Goal: Check status: Check status

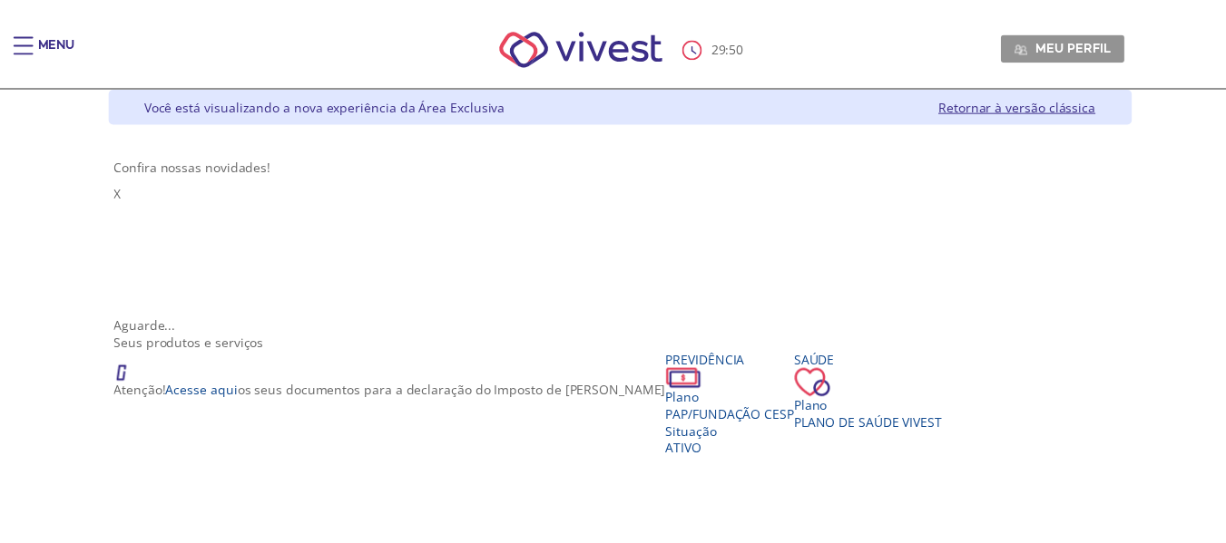
scroll to position [5, 0]
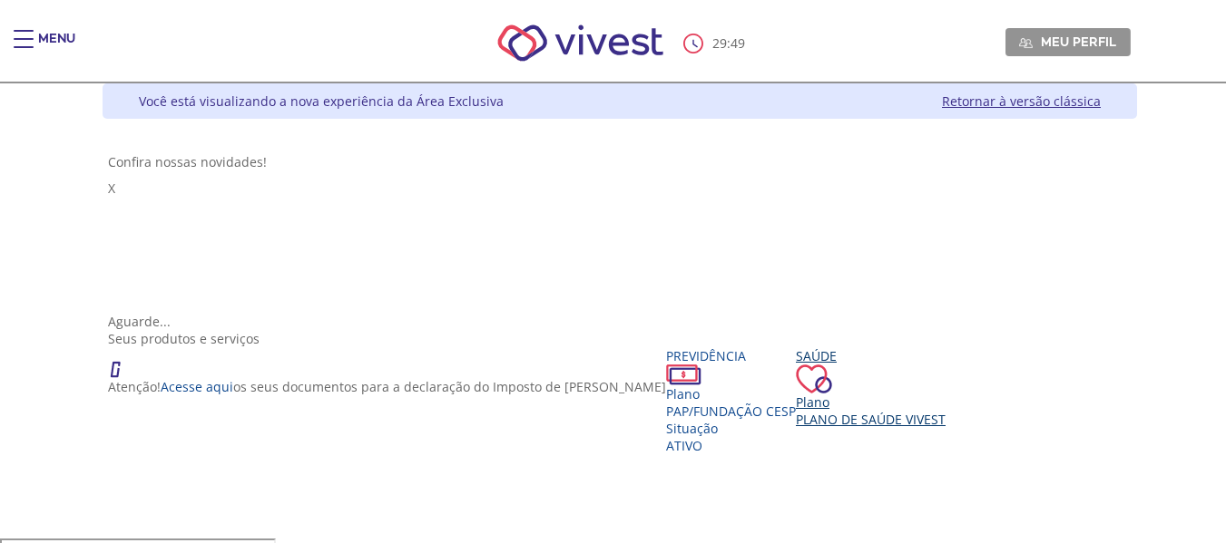
click at [800, 355] on div "Saúde Plano Plano de Saúde VIVEST" at bounding box center [871, 387] width 150 height 81
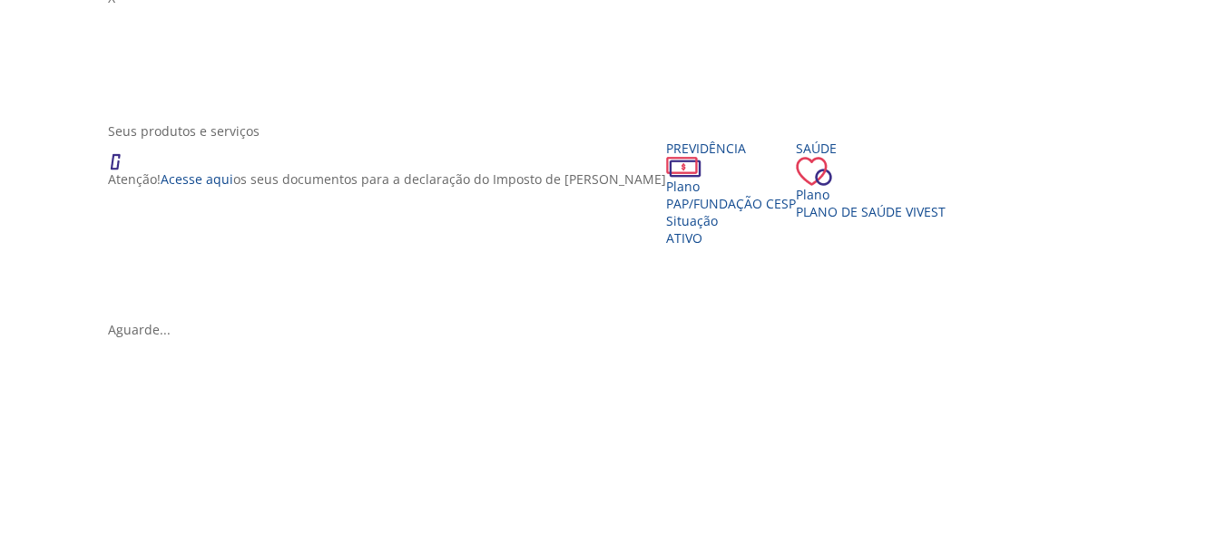
scroll to position [272, 0]
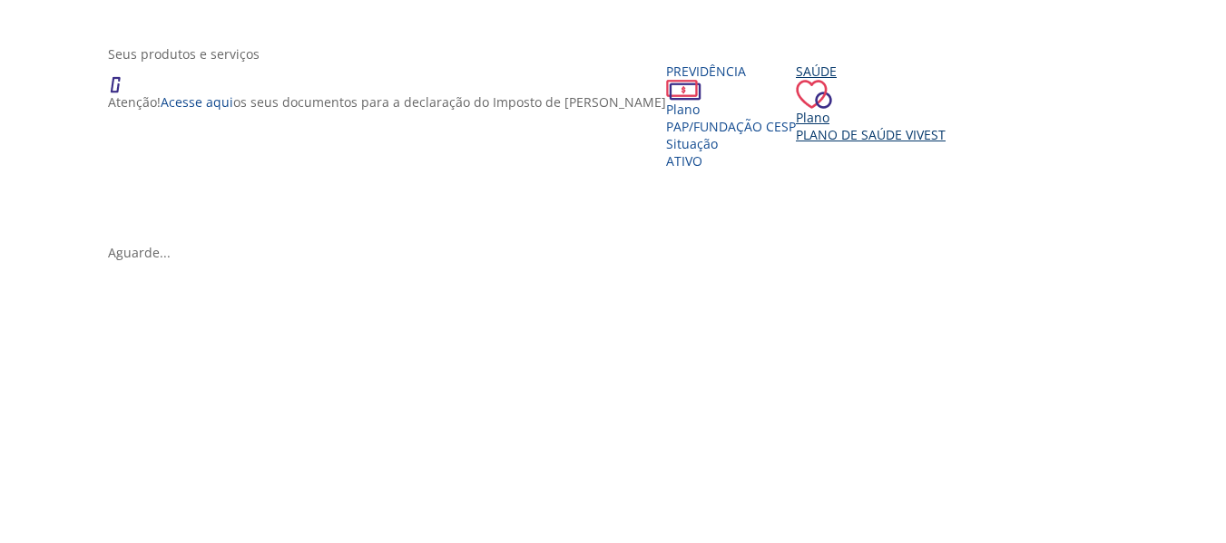
click at [799, 126] on span "Plano de Saúde VIVEST" at bounding box center [871, 134] width 150 height 17
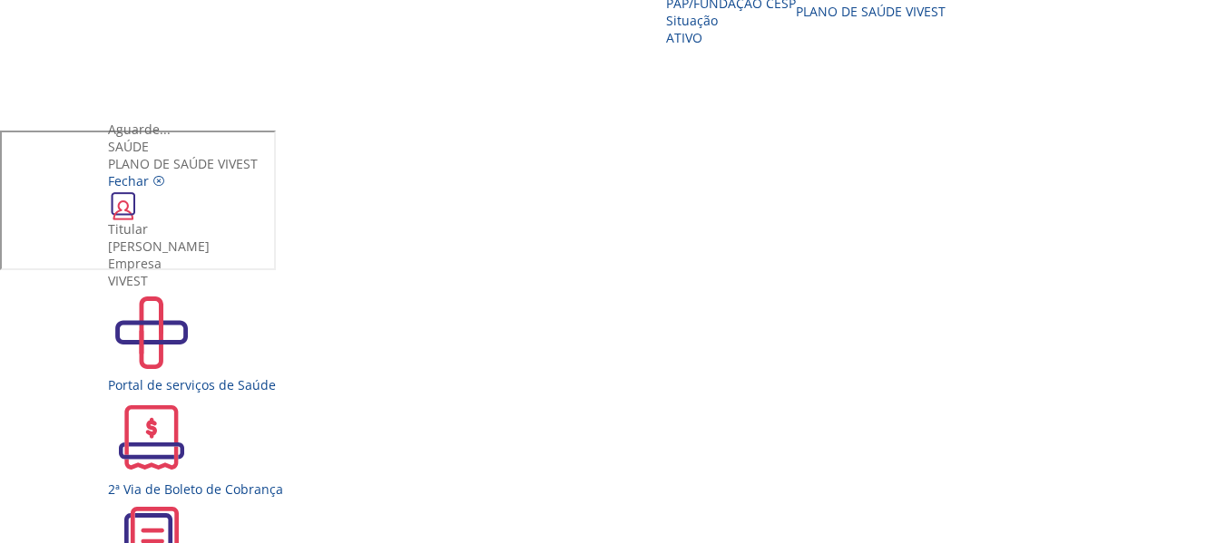
scroll to position [33, 0]
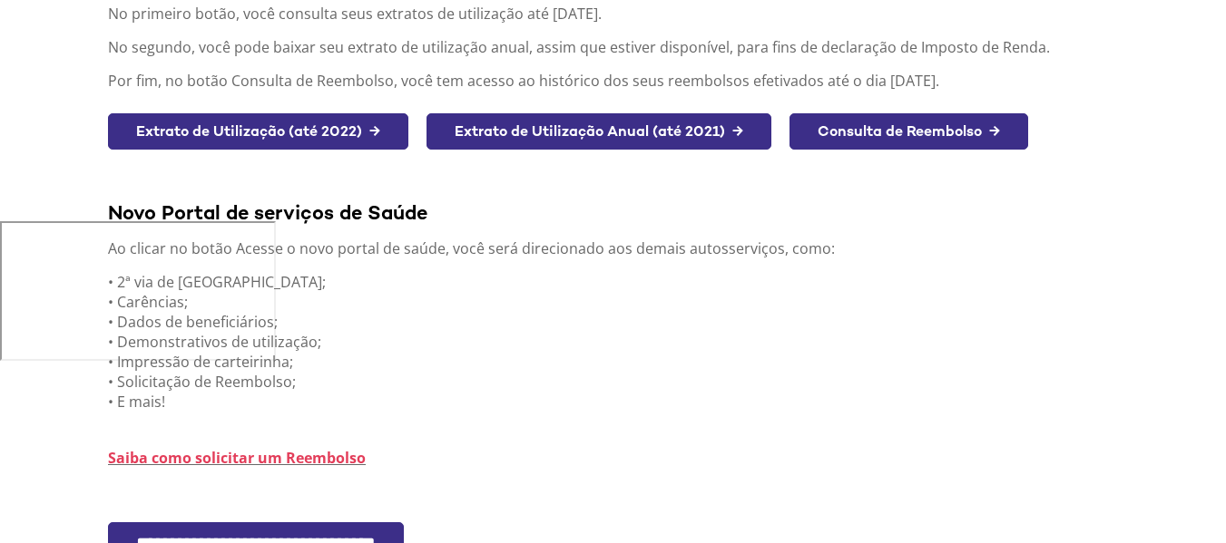
scroll to position [314, 0]
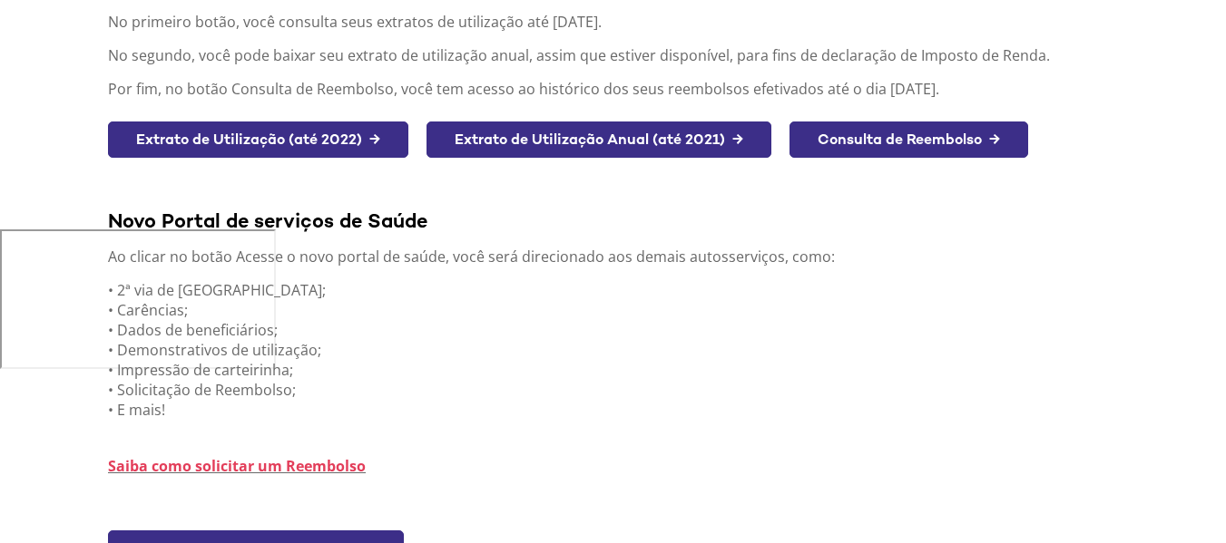
click at [917, 140] on link "Consulta de Reembolso →" at bounding box center [908, 140] width 239 height 37
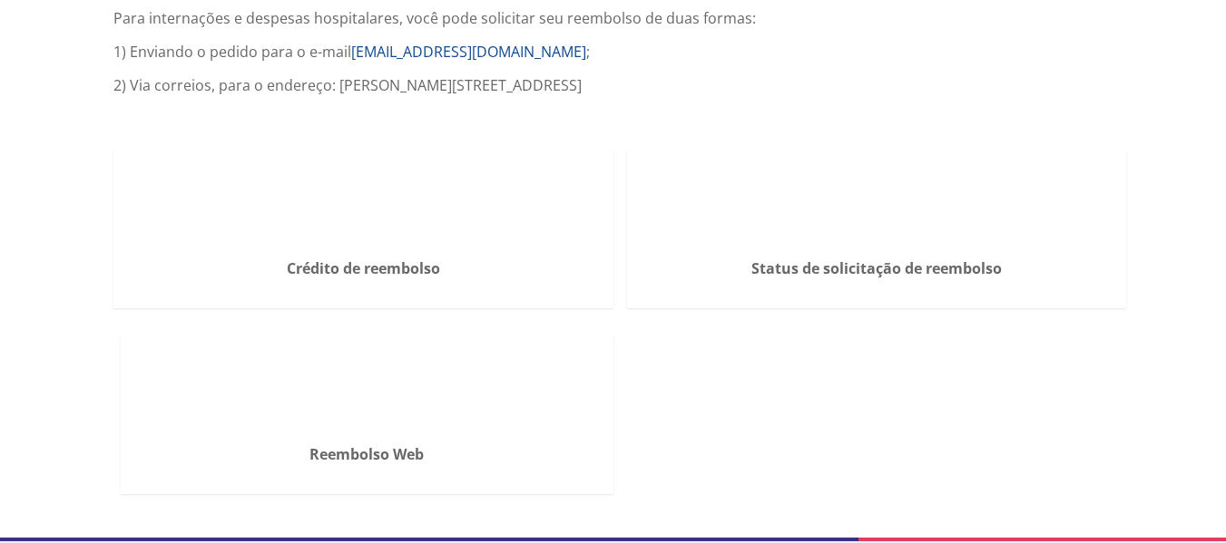
scroll to position [484, 0]
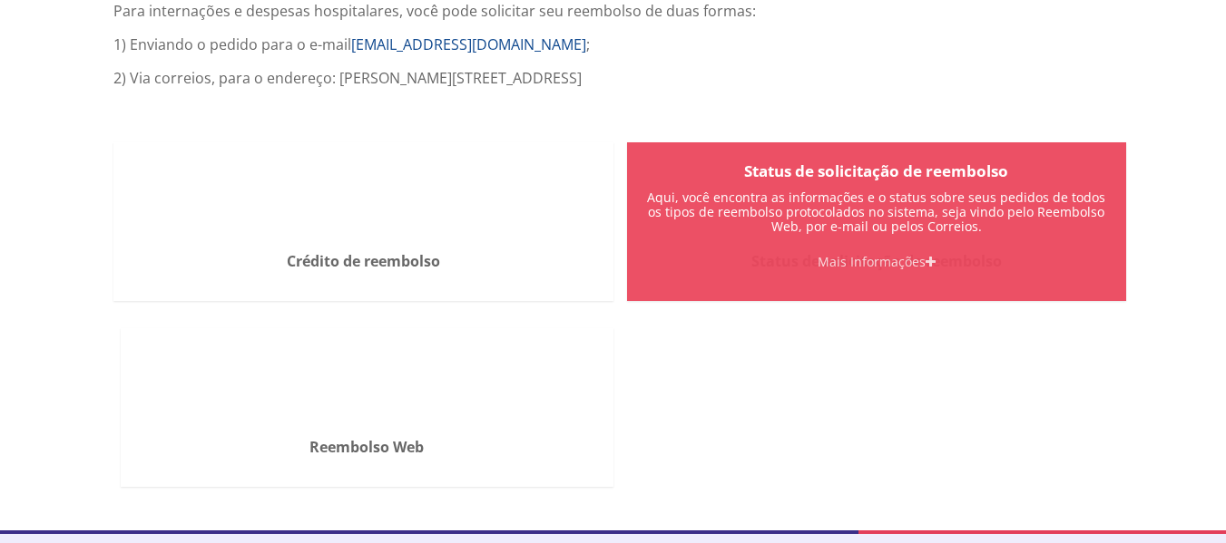
click at [855, 205] on div "Status de solicitação de reembolso Aqui, você encontra as informações e o statu…" at bounding box center [877, 221] width 500 height 159
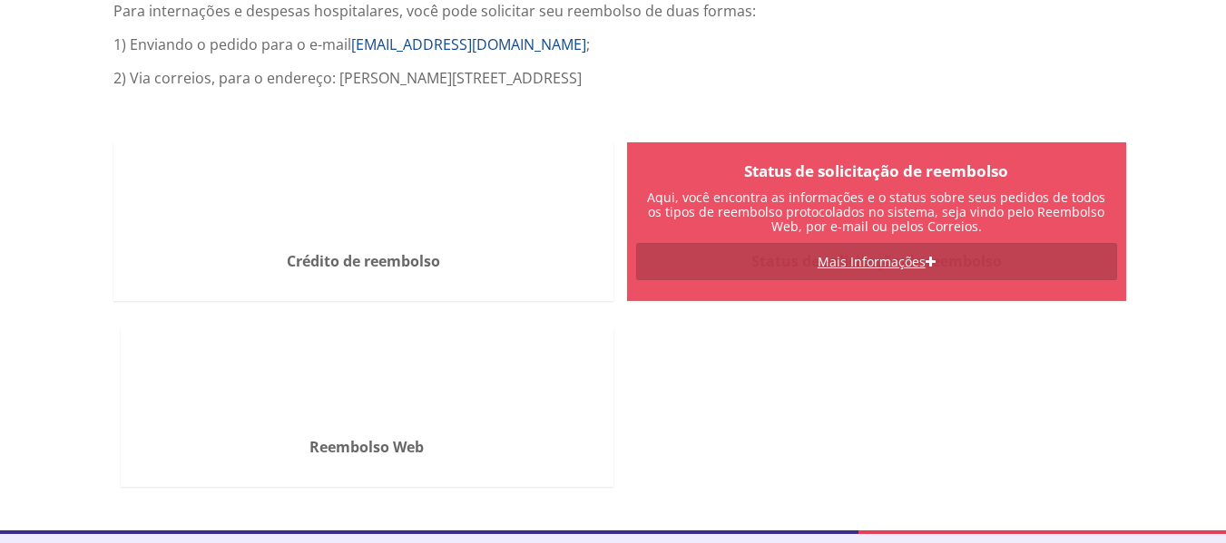
click at [876, 270] on link "Mais Informações" at bounding box center [877, 261] width 482 height 37
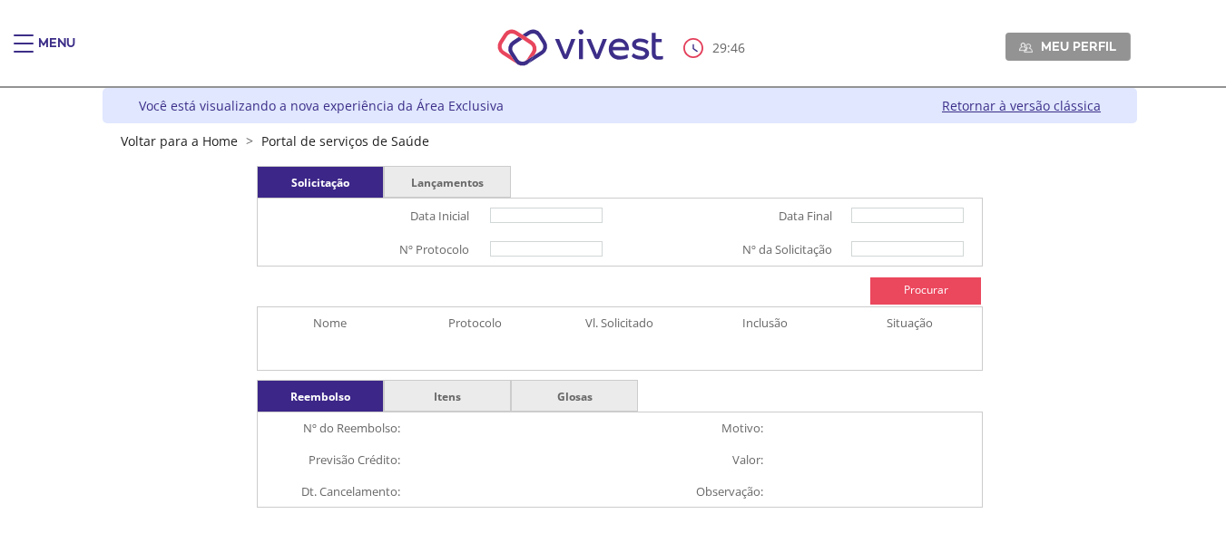
click at [927, 300] on div "Procurar" at bounding box center [925, 291] width 111 height 27
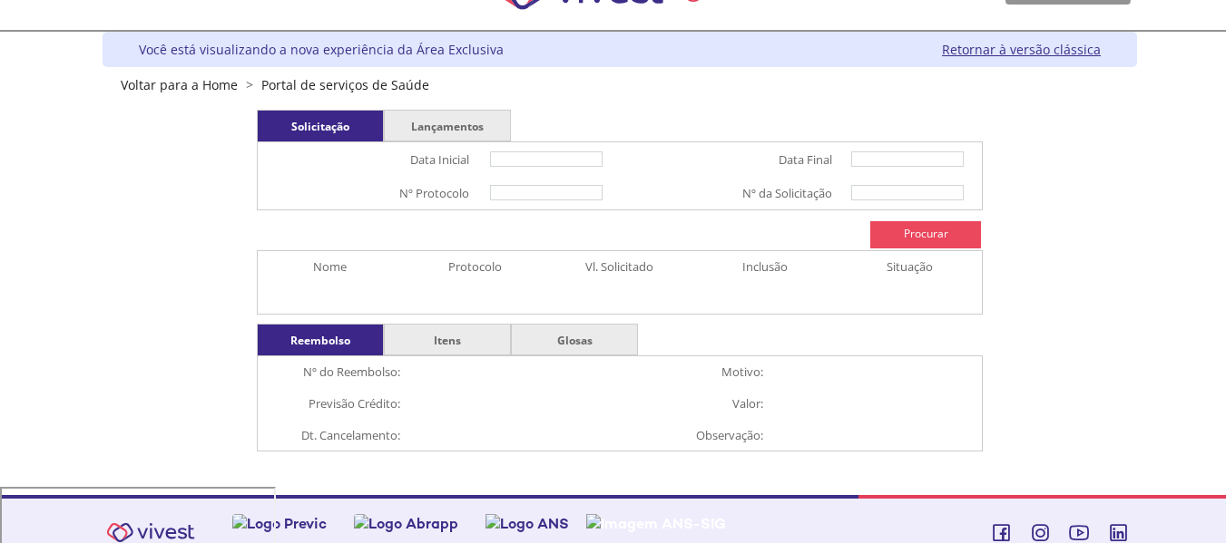
scroll to position [87, 0]
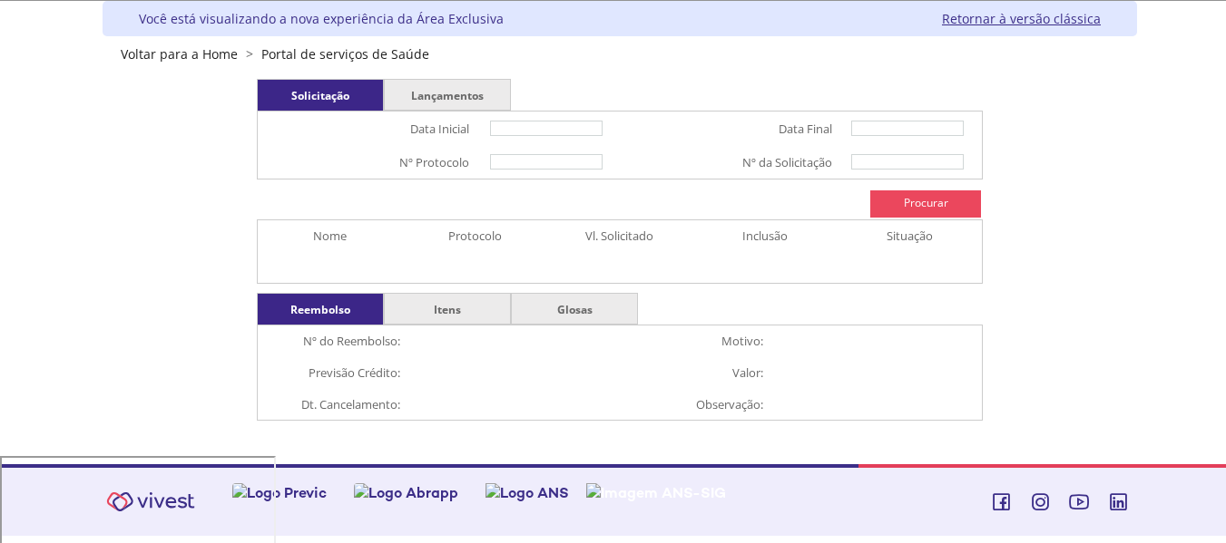
click at [947, 193] on div "Solicitação Lançamentos Data Inicial Data Final Nº Protocolo Nº da Solicitação …" at bounding box center [620, 250] width 726 height 342
click at [944, 197] on td "Procurar" at bounding box center [620, 204] width 726 height 31
click at [937, 210] on div "Procurar" at bounding box center [925, 204] width 111 height 27
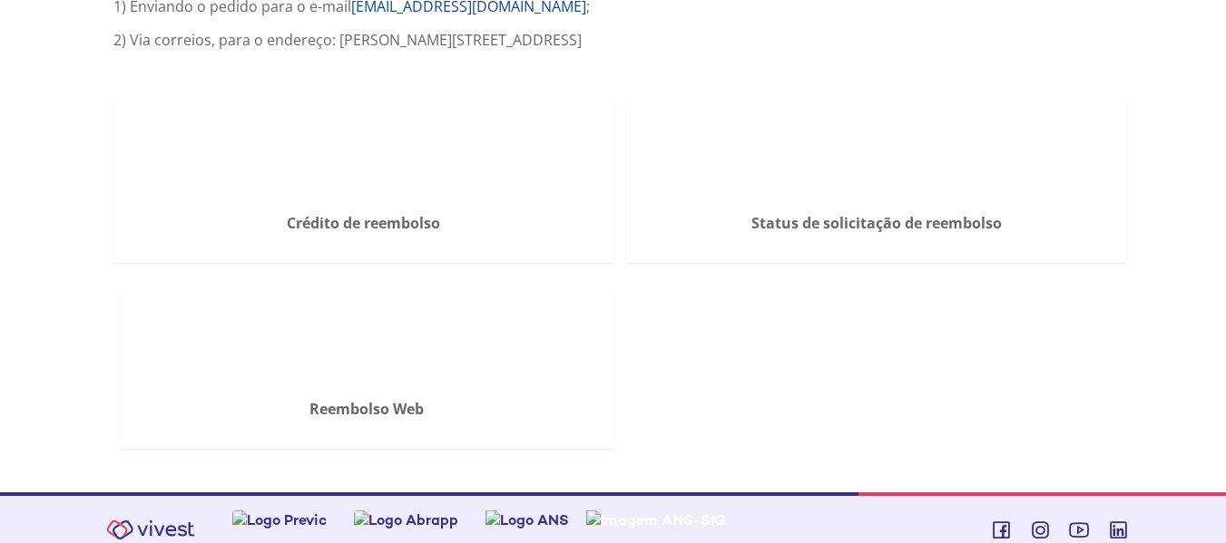
scroll to position [543, 0]
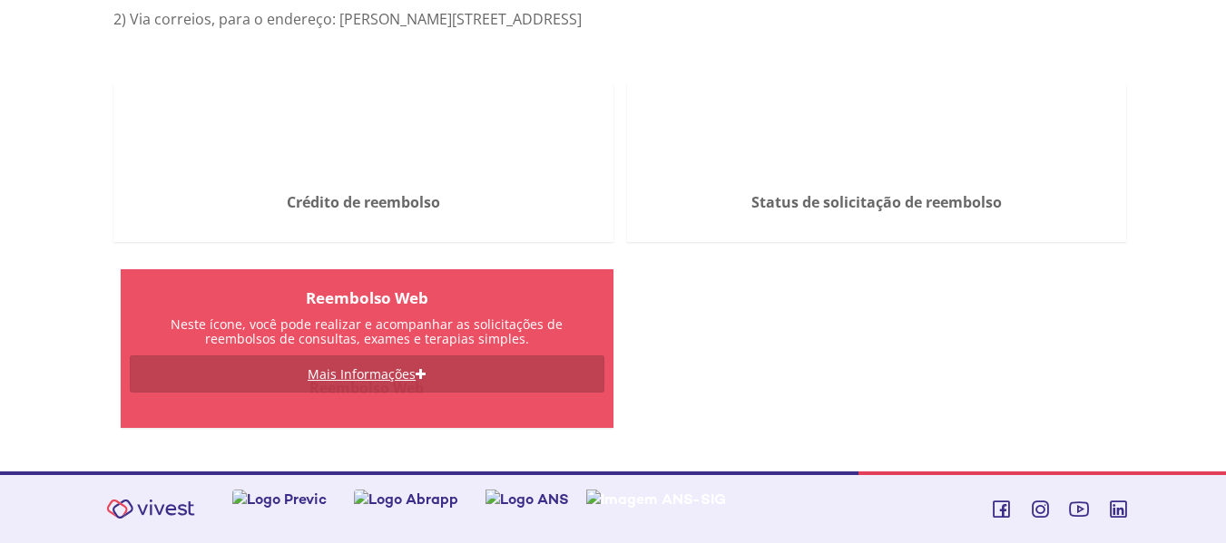
click at [394, 375] on link "Mais Informações" at bounding box center [367, 374] width 475 height 37
